Goal: Find specific page/section

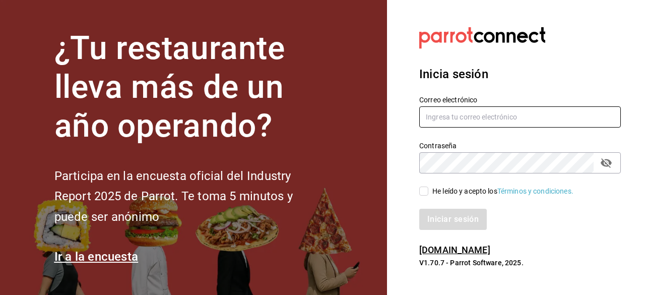
click at [444, 115] on input "text" at bounding box center [519, 116] width 201 height 21
type input "[EMAIL_ADDRESS][DOMAIN_NAME]"
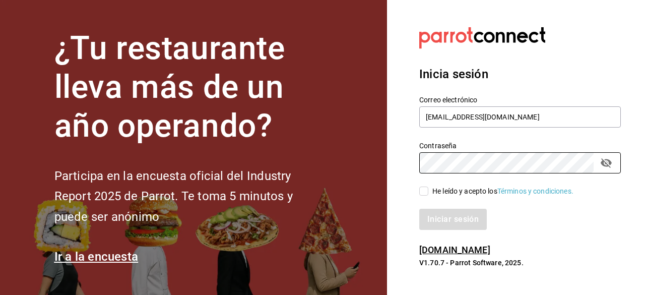
click at [422, 190] on input "He leído y acepto los Términos y condiciones." at bounding box center [423, 190] width 9 height 9
checkbox input "true"
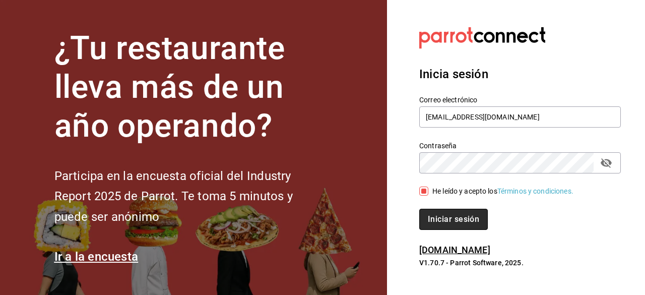
click at [445, 221] on button "Iniciar sesión" at bounding box center [453, 219] width 68 height 21
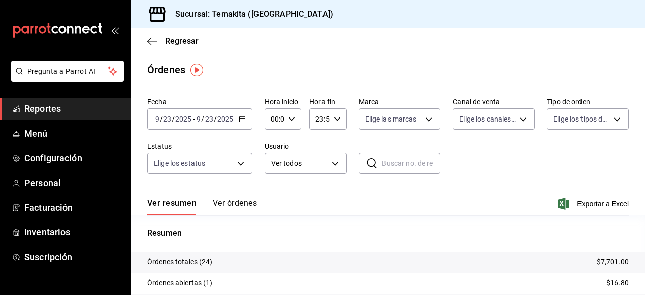
click at [239, 121] on \(Stroke\) "button" at bounding box center [242, 119] width 6 height 6
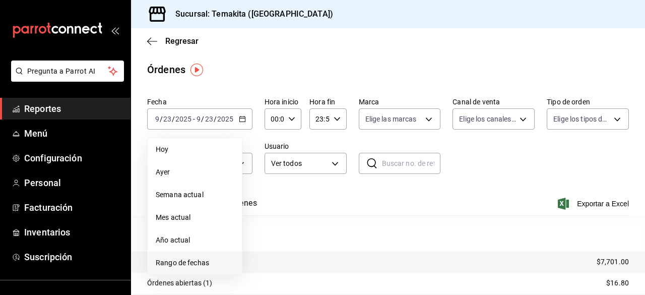
click at [193, 261] on span "Rango de fechas" at bounding box center [195, 262] width 78 height 11
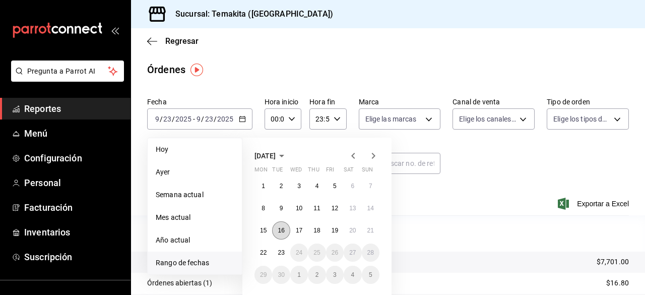
click at [281, 237] on button "16" at bounding box center [281, 230] width 18 height 18
click at [262, 253] on abbr "22" at bounding box center [263, 252] width 7 height 7
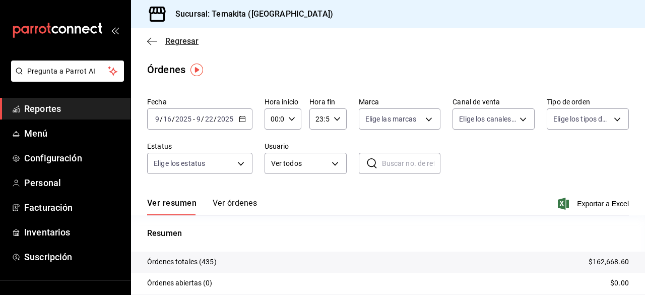
click at [160, 39] on span "Regresar" at bounding box center [172, 41] width 51 height 10
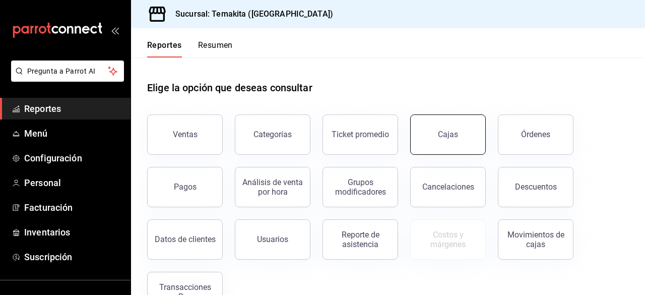
click at [449, 133] on div "Cajas" at bounding box center [448, 134] width 21 height 12
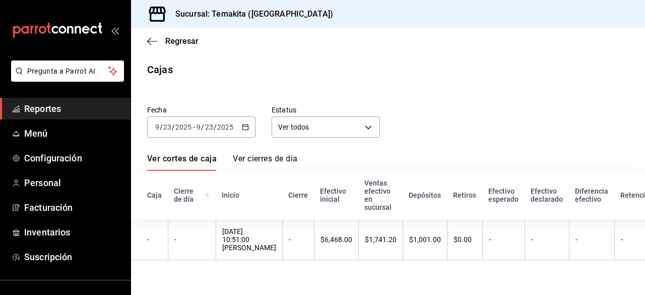
click at [212, 129] on input "23" at bounding box center [208, 127] width 9 height 8
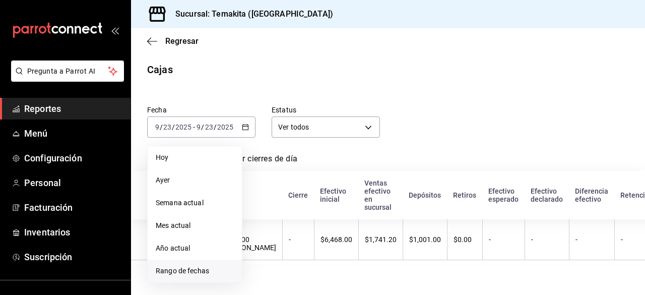
click at [199, 270] on span "Rango de fechas" at bounding box center [195, 270] width 78 height 11
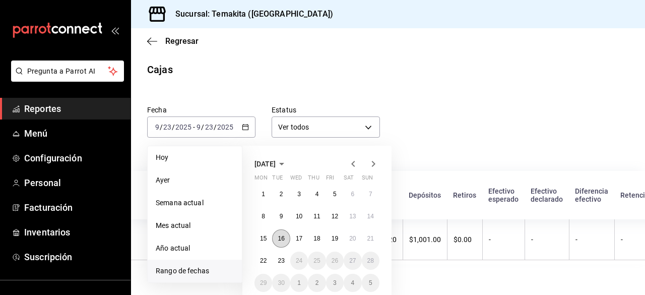
click at [282, 235] on abbr "16" at bounding box center [281, 238] width 7 height 7
click at [260, 262] on abbr "22" at bounding box center [263, 260] width 7 height 7
